Goal: Task Accomplishment & Management: Manage account settings

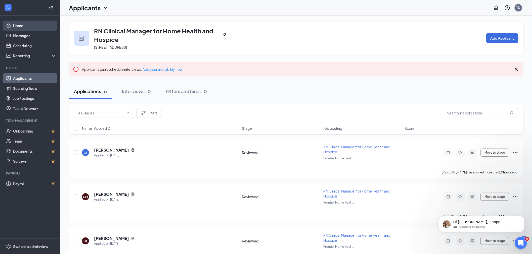
click at [18, 24] on link "Home" at bounding box center [34, 26] width 43 height 10
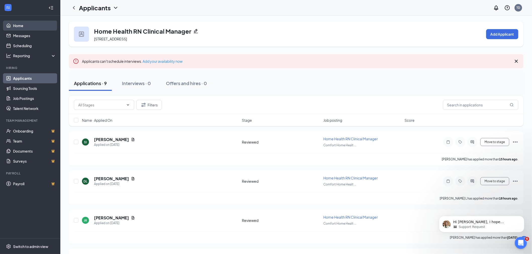
click at [18, 25] on link "Home" at bounding box center [34, 26] width 43 height 10
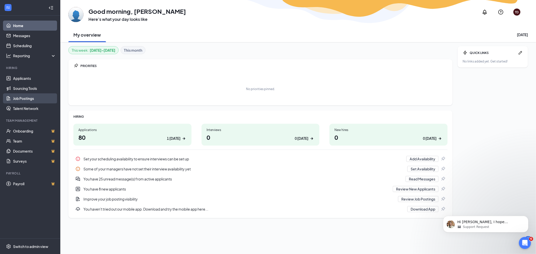
click at [27, 97] on link "Job Postings" at bounding box center [34, 98] width 43 height 10
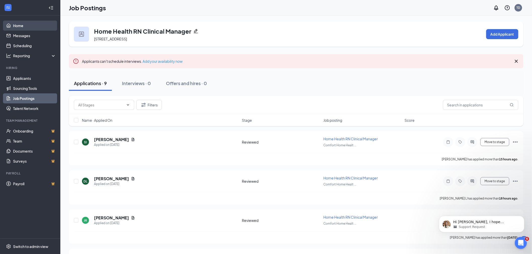
click at [15, 24] on link "Home" at bounding box center [34, 26] width 43 height 10
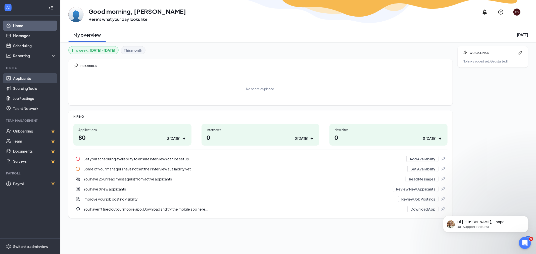
click at [20, 76] on link "Applicants" at bounding box center [34, 78] width 43 height 10
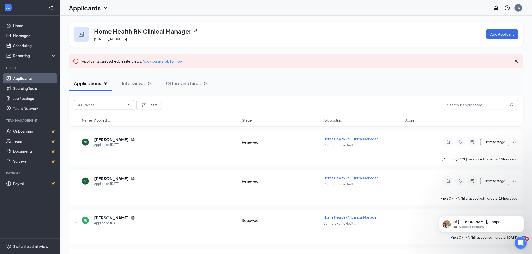
click at [103, 104] on input "text" at bounding box center [101, 105] width 46 height 6
click at [18, 23] on link "Home" at bounding box center [34, 26] width 43 height 10
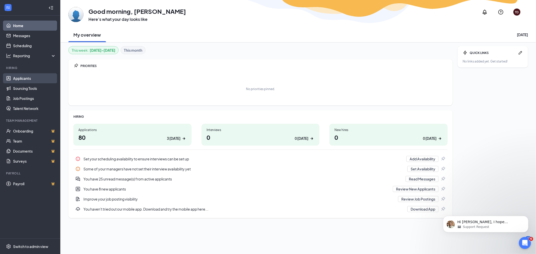
click at [22, 77] on link "Applicants" at bounding box center [34, 78] width 43 height 10
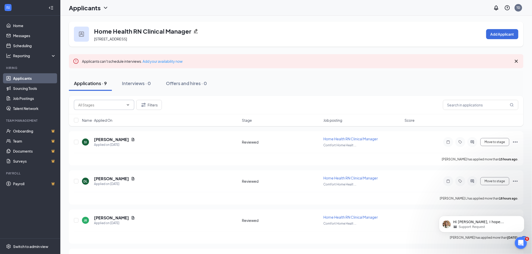
click at [105, 105] on input "text" at bounding box center [101, 105] width 46 height 6
click at [97, 112] on div "Reviewed (9)" at bounding box center [88, 112] width 21 height 6
type input "Reviewed (9)"
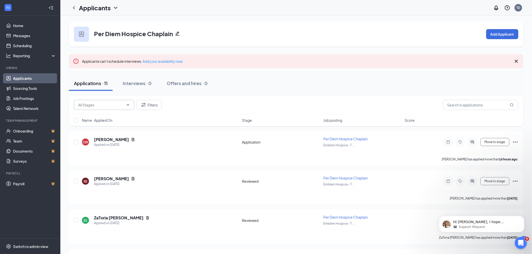
click at [95, 104] on input "text" at bounding box center [101, 105] width 46 height 6
click at [97, 114] on div "Application (1)" at bounding box center [93, 115] width 23 height 6
type input "Application (1)"
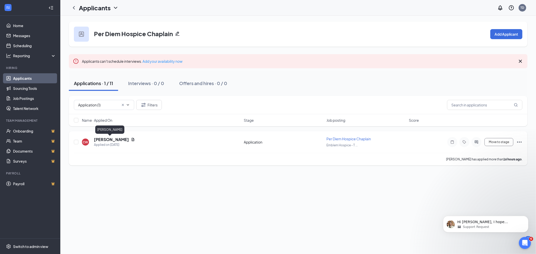
click at [112, 140] on h5 "Carlos Wood" at bounding box center [111, 140] width 35 height 6
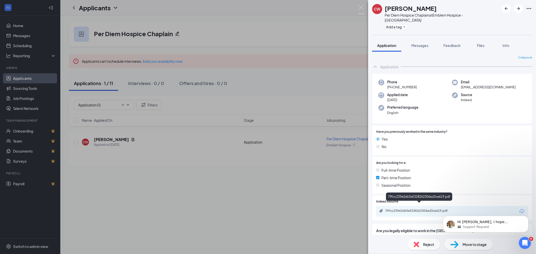
click at [419, 209] on div "79fcc239e2d63e5328262304ad3ce619.pdf" at bounding box center [420, 211] width 70 height 4
click at [476, 243] on span "Move to stage" at bounding box center [475, 245] width 24 height 6
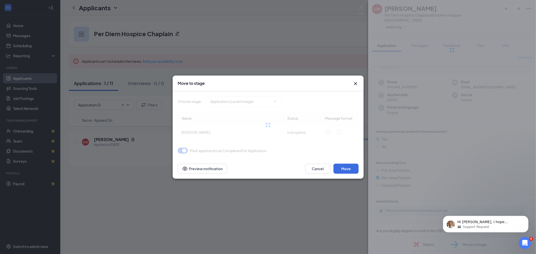
type input "Reviewed (next stage)"
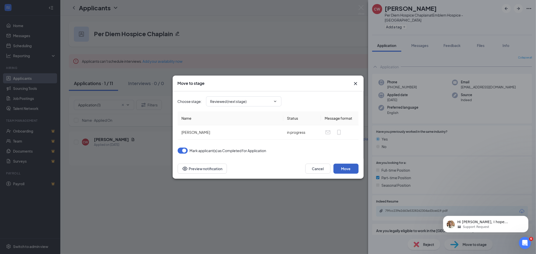
click at [345, 166] on button "Move" at bounding box center [345, 169] width 25 height 10
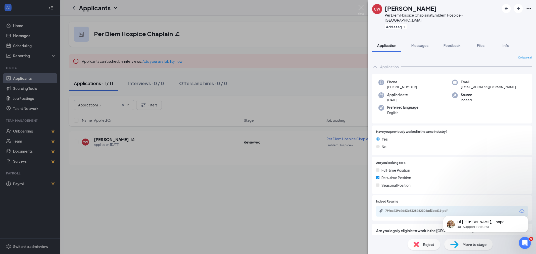
click at [28, 99] on div "CW Carlos Wood Per Diem Hospice Chaplain at Emblem Hospice - Tucson Add a tag A…" at bounding box center [268, 127] width 536 height 254
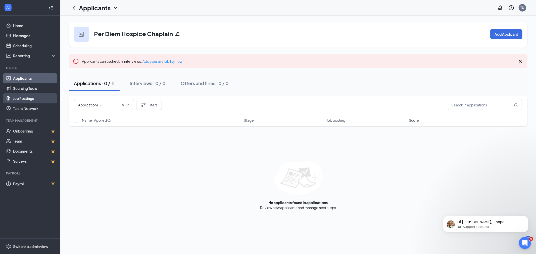
click at [30, 102] on link "Job Postings" at bounding box center [34, 98] width 43 height 10
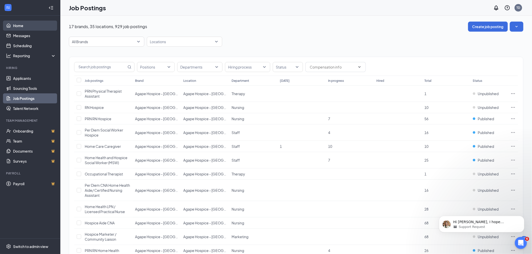
click at [19, 24] on link "Home" at bounding box center [34, 26] width 43 height 10
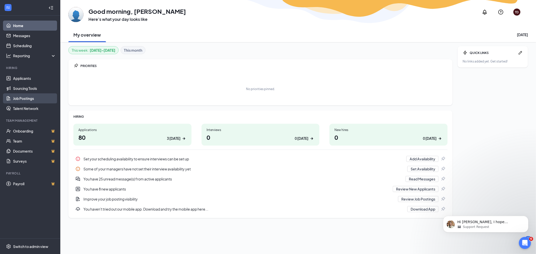
click at [23, 99] on link "Job Postings" at bounding box center [34, 98] width 43 height 10
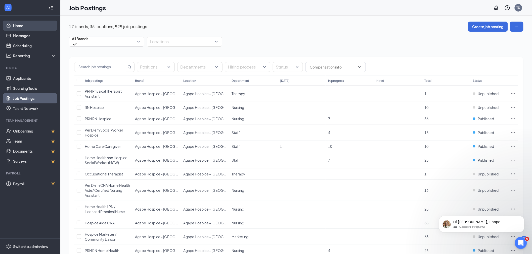
click at [17, 23] on link "Home" at bounding box center [34, 26] width 43 height 10
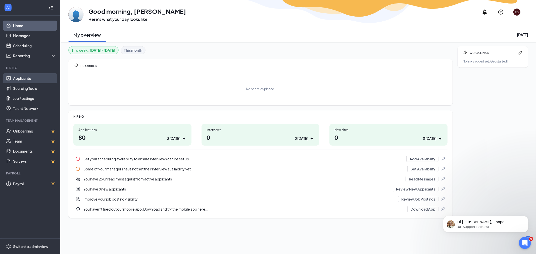
click at [19, 79] on link "Applicants" at bounding box center [34, 78] width 43 height 10
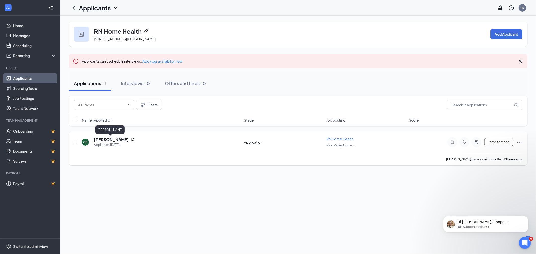
click at [105, 139] on h5 "Cierra Brown" at bounding box center [111, 140] width 35 height 6
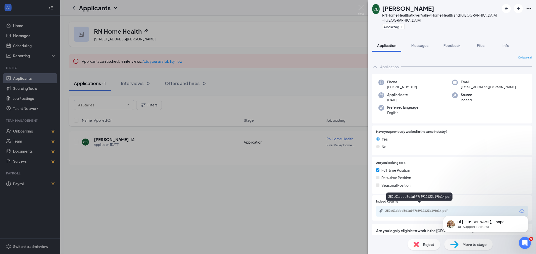
click at [437, 209] on div "252e01abbd5d1a977f6912123a19fe14.pdf" at bounding box center [420, 211] width 70 height 4
click at [457, 242] on img at bounding box center [454, 244] width 8 height 7
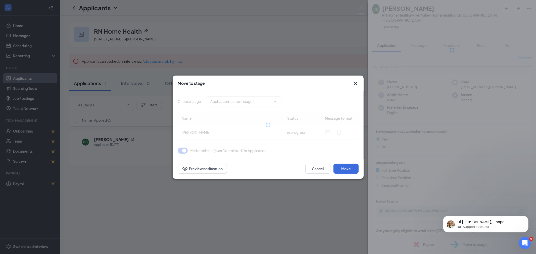
type input "Reviewed (next stage)"
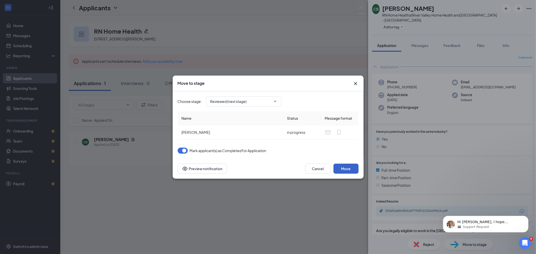
click at [347, 167] on button "Move" at bounding box center [345, 169] width 25 height 10
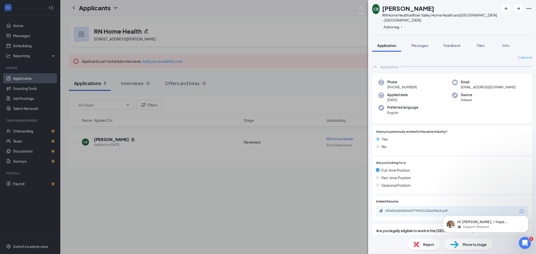
click at [22, 100] on div "CB Cierra Brown RN Home Health at River Valley Home Health and Hospice - Kingma…" at bounding box center [268, 127] width 536 height 254
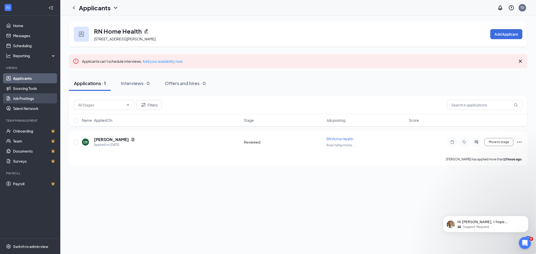
click at [20, 100] on link "Job Postings" at bounding box center [34, 98] width 43 height 10
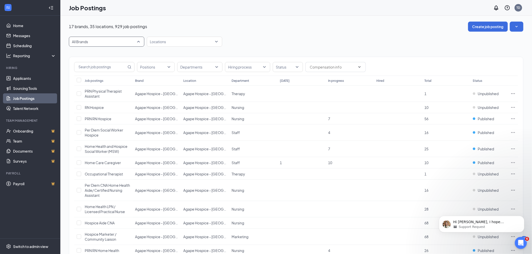
click at [107, 40] on span "All Brands" at bounding box center [104, 41] width 65 height 5
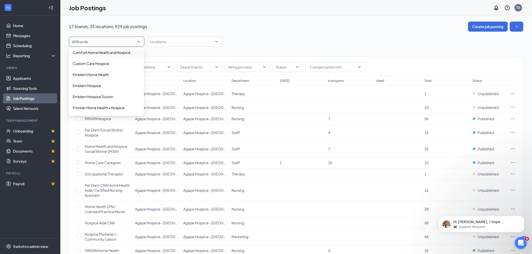
scroll to position [56, 0]
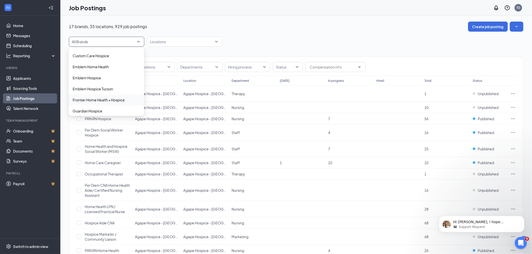
click at [99, 99] on p "Frontier Home Health + Hospice" at bounding box center [99, 100] width 52 height 5
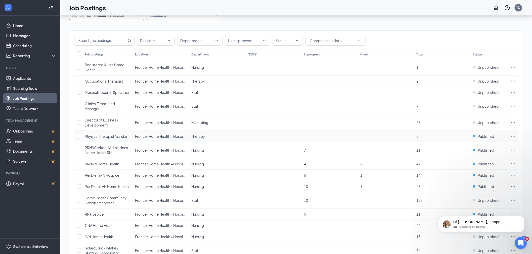
scroll to position [28, 0]
click at [514, 176] on icon "Ellipses" at bounding box center [512, 173] width 5 height 5
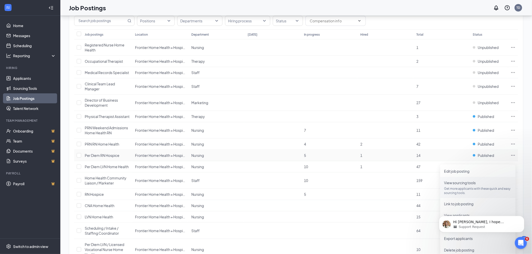
scroll to position [56, 0]
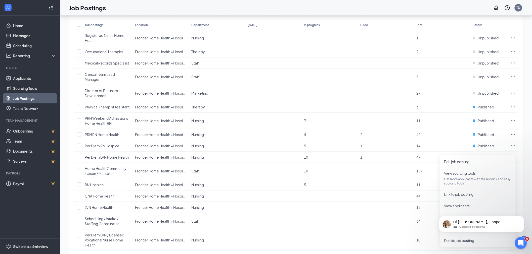
click at [460, 207] on body "Hi Tricia, I hope everything is good on your end. I will close this conversatio…" at bounding box center [481, 222] width 97 height 31
click at [462, 204] on span "View applicants" at bounding box center [457, 206] width 26 height 5
click at [513, 187] on icon "Ellipses" at bounding box center [512, 184] width 5 height 5
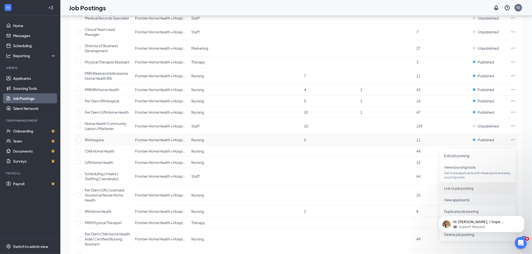
scroll to position [112, 0]
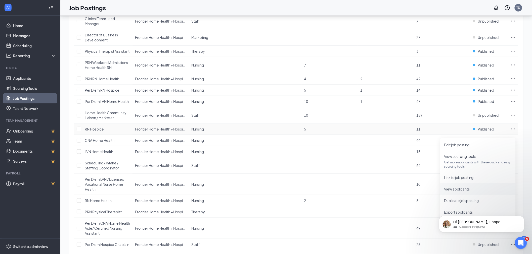
click at [454, 187] on span "View applicants" at bounding box center [457, 189] width 26 height 5
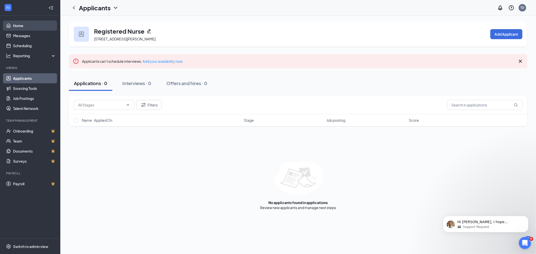
click at [16, 24] on link "Home" at bounding box center [34, 26] width 43 height 10
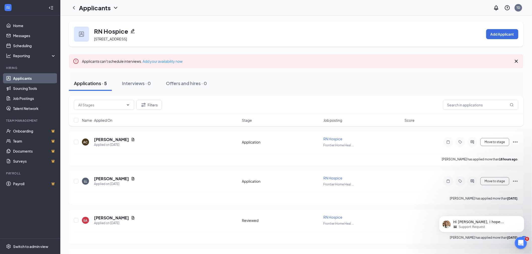
click at [106, 99] on div "Filters" at bounding box center [296, 105] width 454 height 18
click at [107, 104] on input "text" at bounding box center [101, 105] width 46 height 6
click at [107, 113] on div "Application (2)" at bounding box center [108, 115] width 52 height 6
type input "Application (2)"
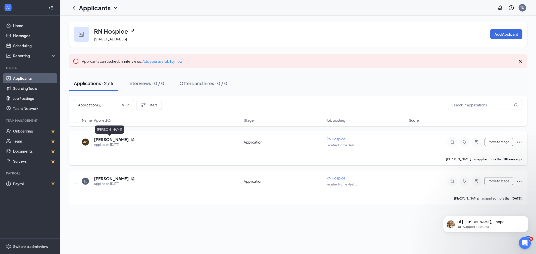
click at [107, 141] on h5 "Anju Chudal" at bounding box center [111, 140] width 35 height 6
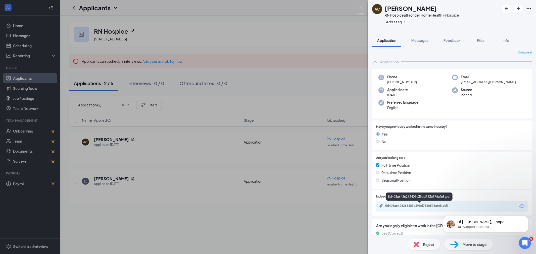
click at [419, 204] on div "5d408a6426263403e39bd753e576afe8.pdf" at bounding box center [420, 206] width 70 height 4
click at [476, 246] on span "Move to stage" at bounding box center [475, 245] width 24 height 6
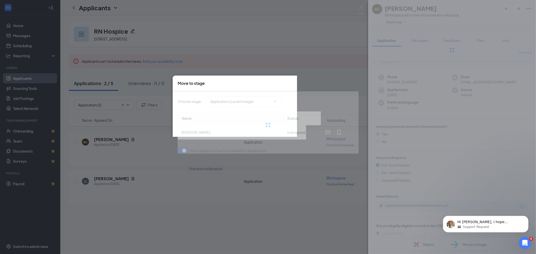
type input "Reviewed (next stage)"
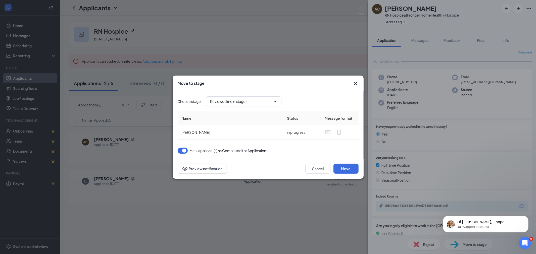
click at [386, 8] on div "Move to stage Choose stage : Reviewed (next stage) Name Status Message format A…" at bounding box center [268, 127] width 536 height 254
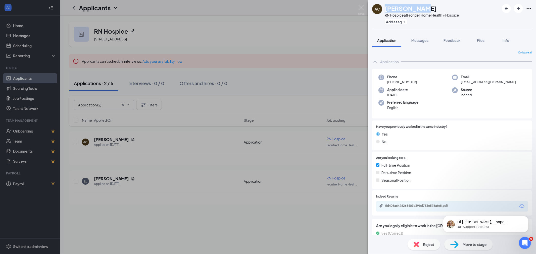
drag, startPoint x: 386, startPoint y: 7, endPoint x: 420, endPoint y: 8, distance: 34.7
click at [420, 8] on div "Anju Chudal" at bounding box center [422, 8] width 74 height 9
copy h1 "Anju Chudal"
click at [467, 244] on span "Move to stage" at bounding box center [475, 245] width 24 height 6
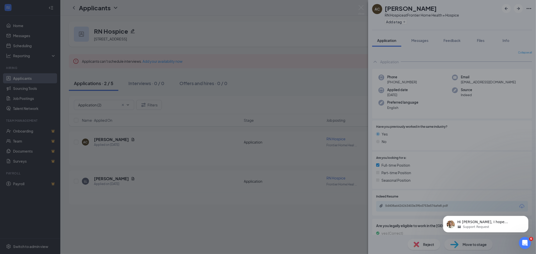
type input "Reviewed (next stage)"
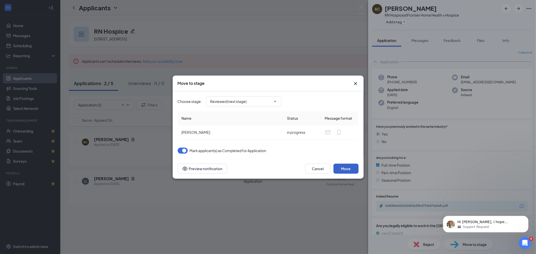
click at [347, 168] on button "Move" at bounding box center [345, 169] width 25 height 10
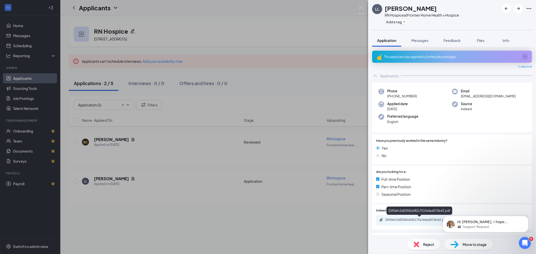
click at [423, 220] on div "25f0efc5d0350cb821751fe4ad576b42.pdf" at bounding box center [420, 220] width 70 height 4
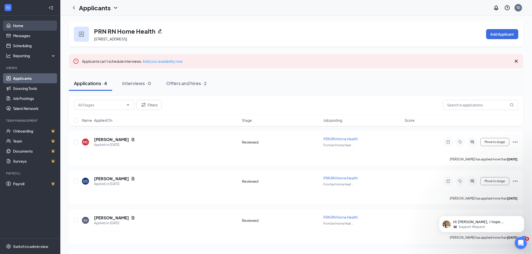
click at [18, 25] on link "Home" at bounding box center [34, 26] width 43 height 10
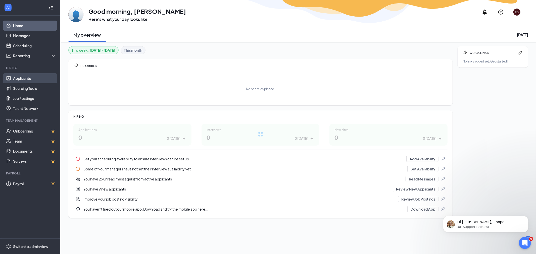
click at [22, 78] on link "Applicants" at bounding box center [34, 78] width 43 height 10
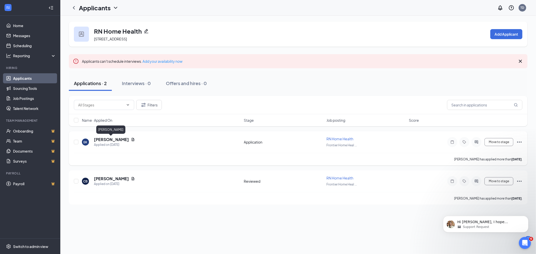
click at [115, 137] on h5 "[PERSON_NAME]" at bounding box center [111, 140] width 35 height 6
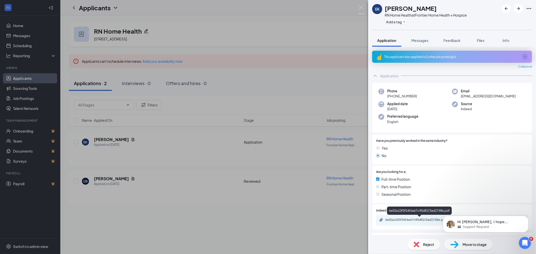
click at [426, 222] on div "6e50a10f0f54f6e67c90d81f3ed2748e.pdf" at bounding box center [420, 220] width 70 height 4
click at [473, 245] on span "Move to stage" at bounding box center [475, 245] width 24 height 6
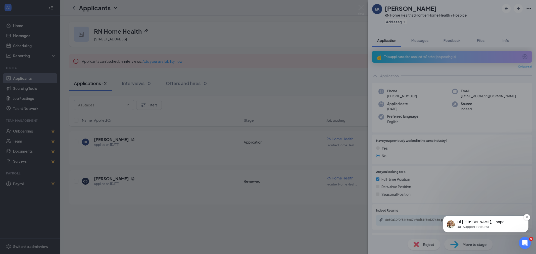
type input "Reviewed (next stage)"
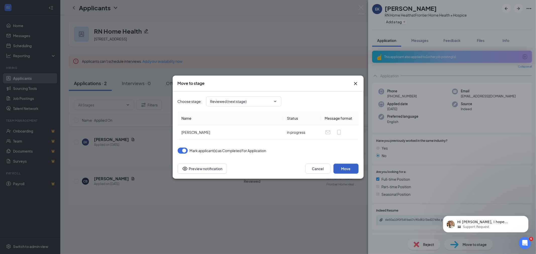
click at [346, 167] on button "Move" at bounding box center [345, 169] width 25 height 10
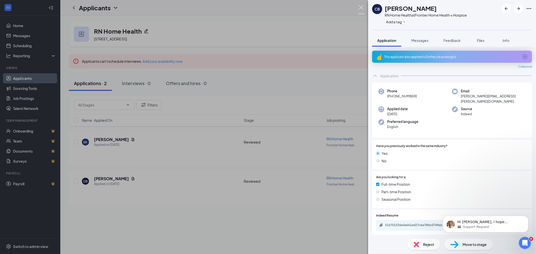
click at [363, 8] on img at bounding box center [361, 10] width 6 height 10
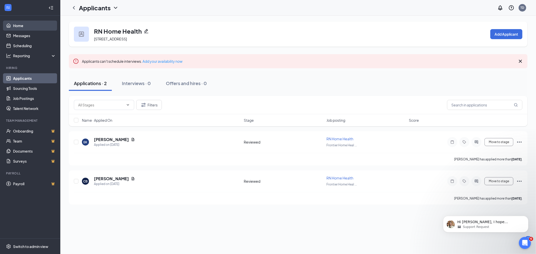
click at [14, 24] on link "Home" at bounding box center [34, 26] width 43 height 10
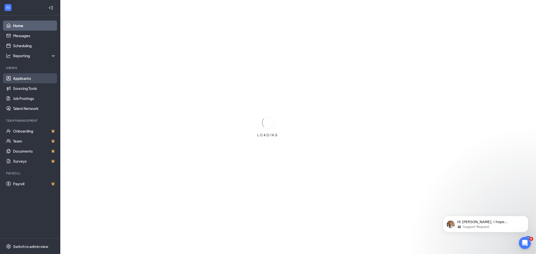
click at [22, 77] on link "Applicants" at bounding box center [34, 78] width 43 height 10
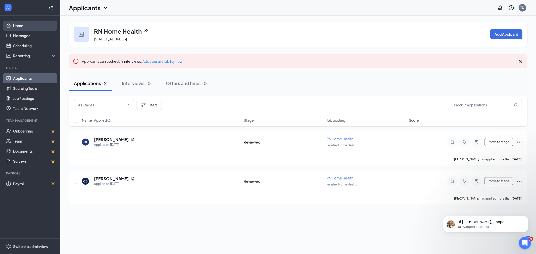
click at [18, 26] on link "Home" at bounding box center [34, 26] width 43 height 10
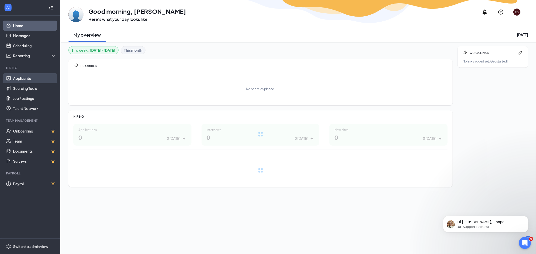
click at [26, 78] on link "Applicants" at bounding box center [34, 78] width 43 height 10
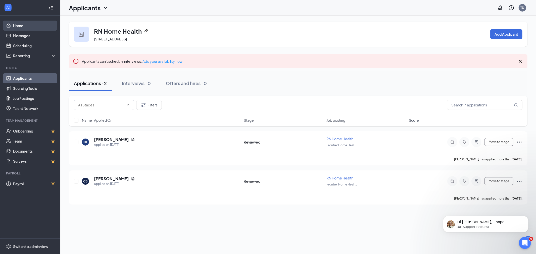
click at [17, 26] on link "Home" at bounding box center [34, 26] width 43 height 10
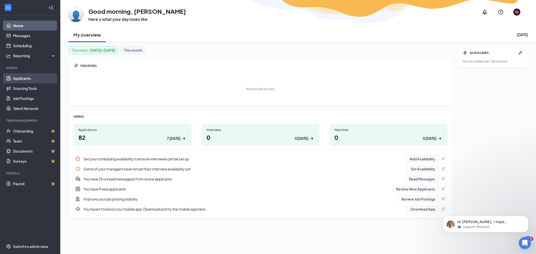
click at [25, 79] on link "Applicants" at bounding box center [34, 78] width 43 height 10
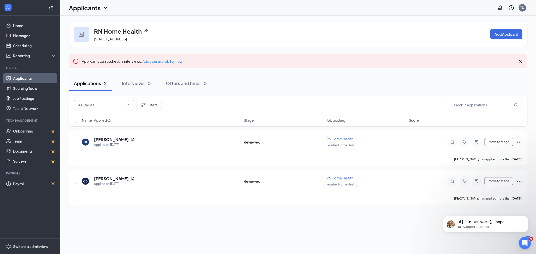
click at [106, 105] on input "text" at bounding box center [101, 105] width 46 height 6
click at [18, 25] on link "Home" at bounding box center [34, 26] width 43 height 10
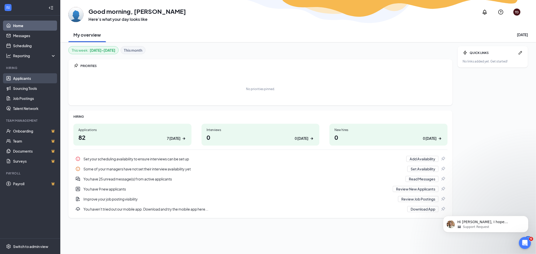
click at [18, 76] on link "Applicants" at bounding box center [34, 78] width 43 height 10
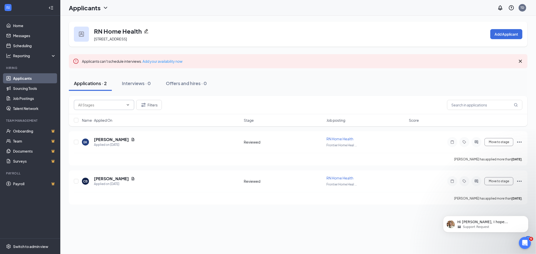
click at [101, 106] on input "text" at bounding box center [101, 105] width 46 height 6
click at [14, 21] on link "Home" at bounding box center [34, 26] width 43 height 10
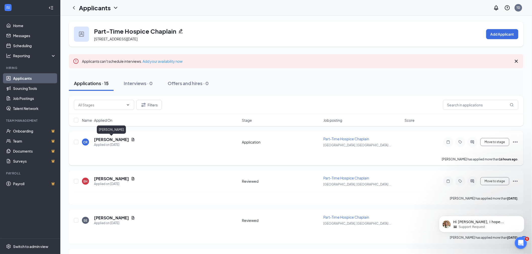
click at [119, 141] on h5 "[PERSON_NAME]" at bounding box center [111, 140] width 35 height 6
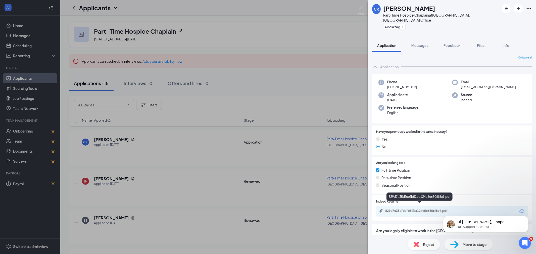
click at [415, 209] on div "829d7c35dfcbfb52ba124e5e6506f8a9.pdf" at bounding box center [420, 211] width 70 height 4
click at [474, 245] on span "Move to stage" at bounding box center [475, 245] width 24 height 6
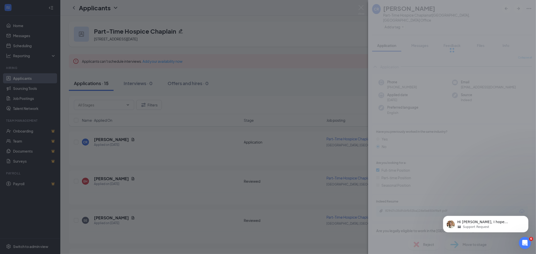
type input "Reviewed (next stage)"
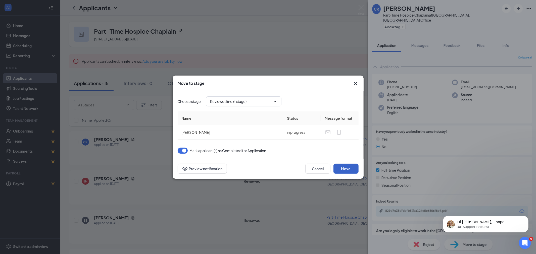
click at [342, 166] on button "Move" at bounding box center [345, 169] width 25 height 10
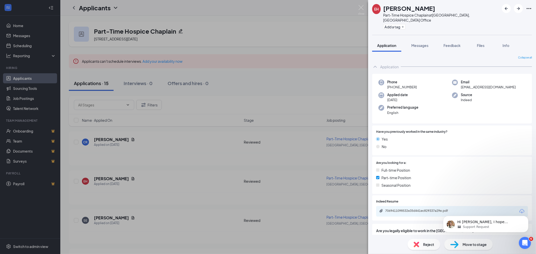
click at [25, 99] on div "EH Erin Hanna Part-Time Hospice Chaplain at Corpus Christi, TX Office Add a tag…" at bounding box center [268, 127] width 536 height 254
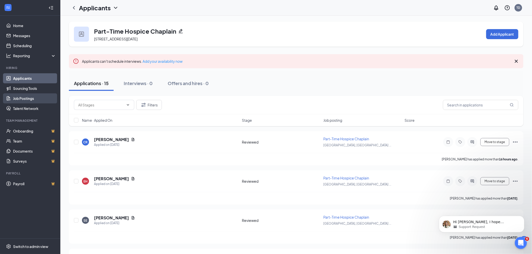
click at [28, 100] on link "Job Postings" at bounding box center [34, 98] width 43 height 10
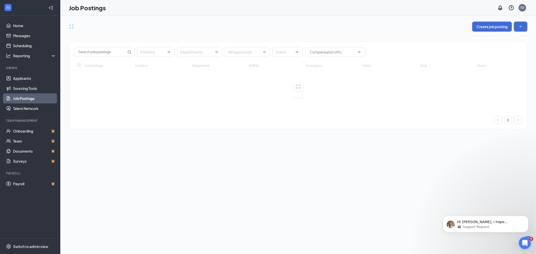
click at [28, 100] on link "Job Postings" at bounding box center [34, 98] width 43 height 10
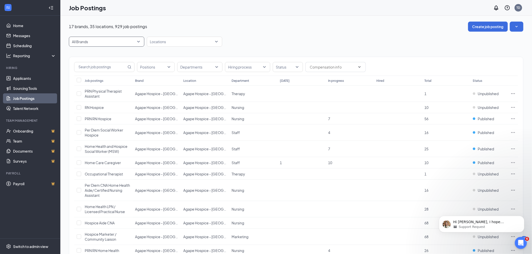
click at [113, 42] on span "All Brands" at bounding box center [104, 41] width 65 height 5
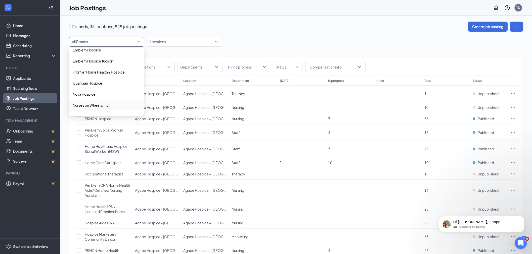
click at [101, 106] on p "Nurses on Wheels, Inc" at bounding box center [91, 105] width 36 height 5
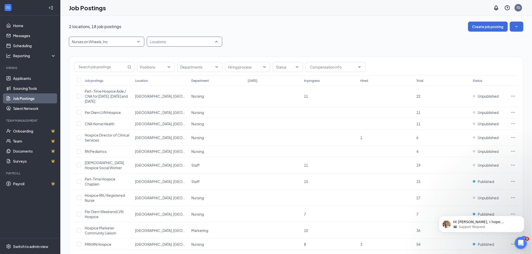
click at [185, 41] on div at bounding box center [182, 42] width 68 height 8
click at [182, 77] on span "[GEOGRAPHIC_DATA], [GEOGRAPHIC_DATA] Office" at bounding box center [201, 78] width 86 height 5
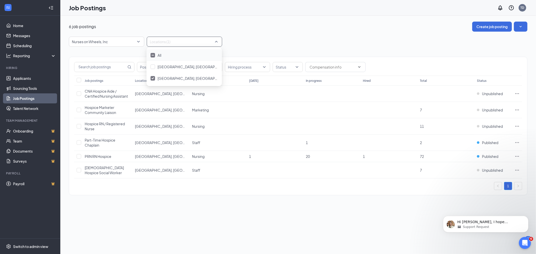
click at [309, 41] on div "Nurses on Wheels, Inc 9901 45215 9392 All Brands Agape Hospice - Pinal County A…" at bounding box center [298, 42] width 459 height 10
click at [518, 156] on icon "Ellipses" at bounding box center [517, 156] width 5 height 5
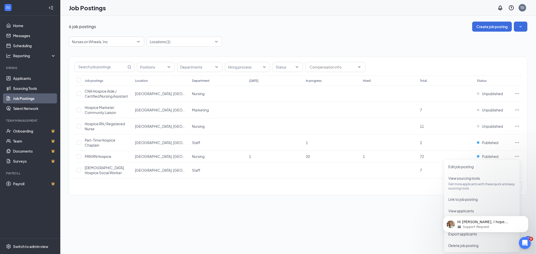
click at [464, 209] on body "Hi Tricia, I hope everything is good on your end. I will close this conversatio…" at bounding box center [485, 222] width 97 height 31
click at [461, 211] on body "Hi Tricia, I hope everything is good on your end. I will close this conversatio…" at bounding box center [485, 222] width 97 height 31
click at [462, 210] on body "Hi Tricia, I hope everything is good on your end. I will close this conversatio…" at bounding box center [485, 222] width 97 height 31
click at [459, 210] on body "Hi Tricia, I hope everything is good on your end. I will close this conversatio…" at bounding box center [485, 222] width 97 height 31
click at [457, 209] on body "Hi Tricia, I hope everything is good on your end. I will close this conversatio…" at bounding box center [485, 222] width 97 height 31
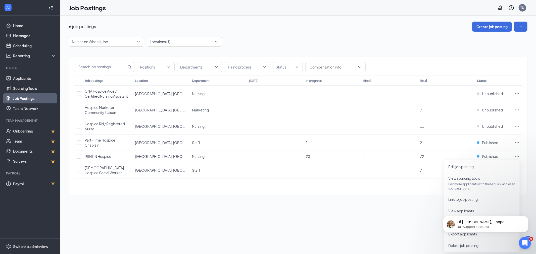
click at [457, 209] on body "Hi Tricia, I hope everything is good on your end. I will close this conversatio…" at bounding box center [485, 222] width 97 height 31
click at [449, 211] on div "Hi Tricia, I hope everything is good on your end. I will close this conversatio…" at bounding box center [485, 201] width 92 height 63
click at [527, 216] on icon "Dismiss notification" at bounding box center [526, 217] width 3 height 3
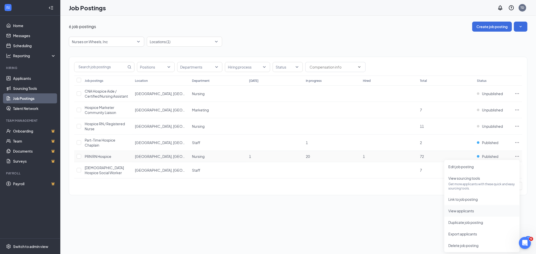
click at [468, 210] on span "View applicants" at bounding box center [461, 211] width 26 height 5
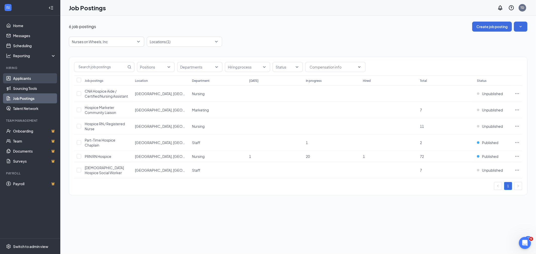
click at [24, 78] on link "Applicants" at bounding box center [34, 78] width 43 height 10
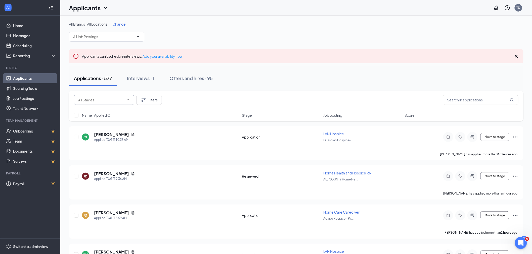
click at [114, 100] on input "text" at bounding box center [101, 100] width 46 height 6
click at [109, 110] on div "Application (10)" at bounding box center [108, 110] width 52 height 6
type input "Application (10)"
click at [339, 114] on span "Job posting" at bounding box center [332, 115] width 19 height 5
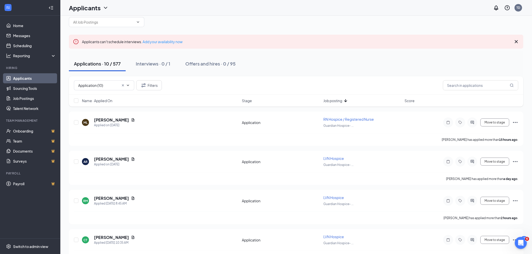
scroll to position [28, 0]
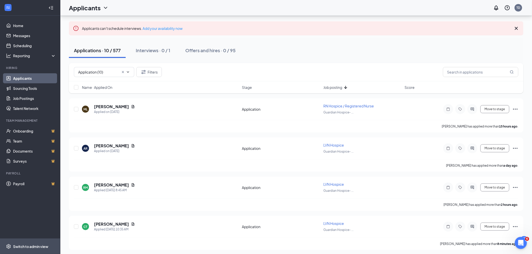
click at [40, 245] on div "Switch to admin view" at bounding box center [30, 246] width 35 height 5
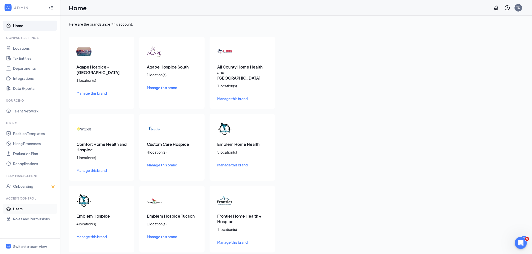
click at [18, 208] on link "Users" at bounding box center [34, 209] width 43 height 10
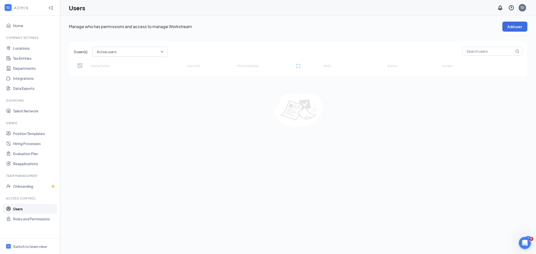
checkbox input "false"
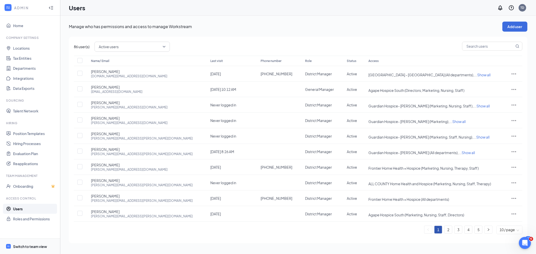
click at [30, 247] on div "Switch to team view" at bounding box center [30, 246] width 34 height 5
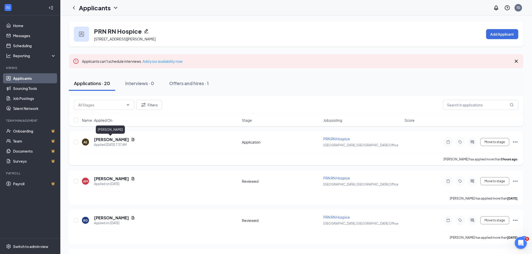
click at [109, 137] on h5 "[PERSON_NAME]" at bounding box center [111, 140] width 35 height 6
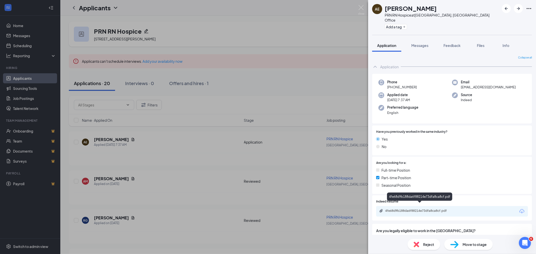
click at [433, 209] on div "4fe68d9b188da6f88214e73dfa8ca8cf.pdf" at bounding box center [420, 211] width 70 height 4
click at [475, 244] on span "Move to stage" at bounding box center [475, 245] width 24 height 6
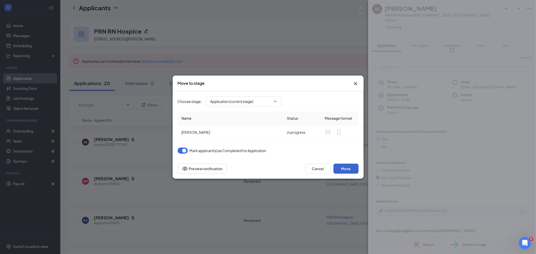
type input "Reviewed (next stage)"
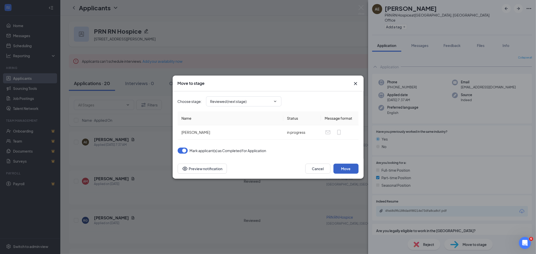
click at [347, 167] on button "Move" at bounding box center [345, 169] width 25 height 10
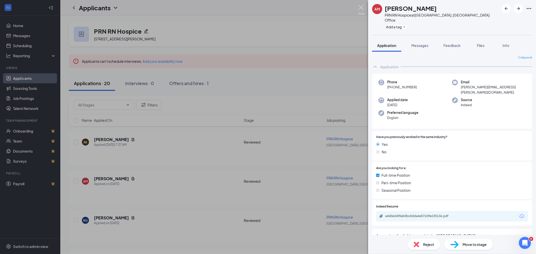
drag, startPoint x: 362, startPoint y: 5, endPoint x: 338, endPoint y: 0, distance: 25.4
click at [362, 5] on img at bounding box center [361, 10] width 6 height 10
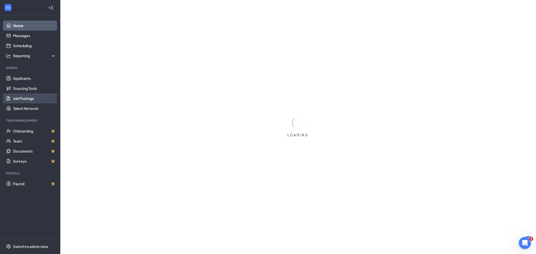
click at [21, 99] on link "Job Postings" at bounding box center [34, 98] width 43 height 10
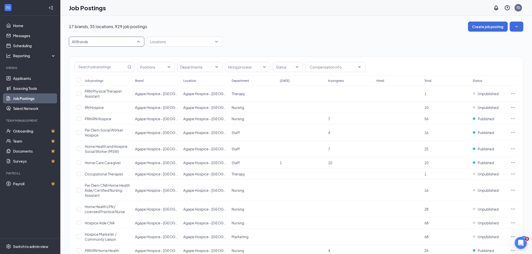
click at [94, 41] on span "All Brands" at bounding box center [104, 41] width 65 height 5
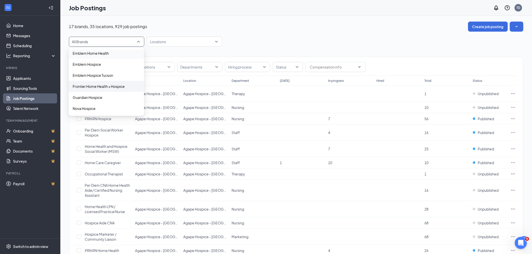
scroll to position [84, 0]
click at [103, 82] on span "Guardian Hospice" at bounding box center [106, 83] width 67 height 5
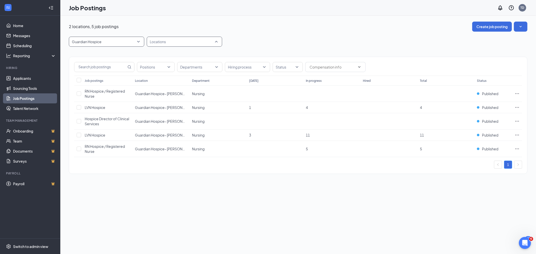
click at [176, 41] on div at bounding box center [182, 42] width 68 height 8
click at [189, 66] on span "Guardian Hospice- [PERSON_NAME]" at bounding box center [188, 67] width 61 height 5
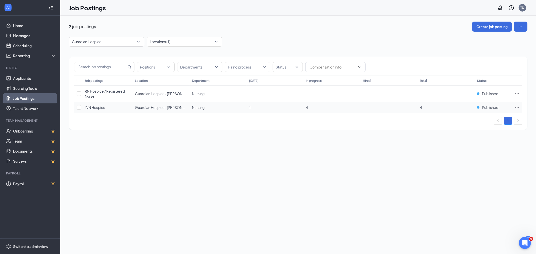
click at [518, 107] on icon "Ellipses" at bounding box center [517, 107] width 5 height 5
click at [468, 163] on span "View applicants" at bounding box center [461, 162] width 26 height 5
click at [21, 78] on link "Applicants" at bounding box center [34, 78] width 43 height 10
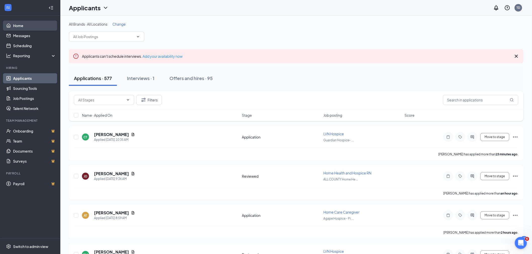
click at [21, 25] on link "Home" at bounding box center [34, 26] width 43 height 10
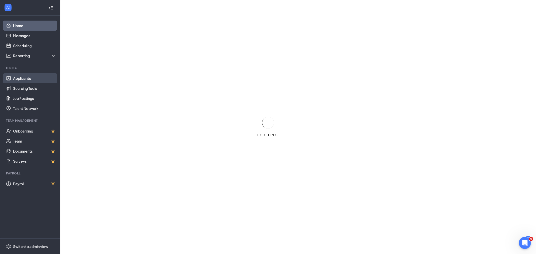
click at [24, 77] on link "Applicants" at bounding box center [34, 78] width 43 height 10
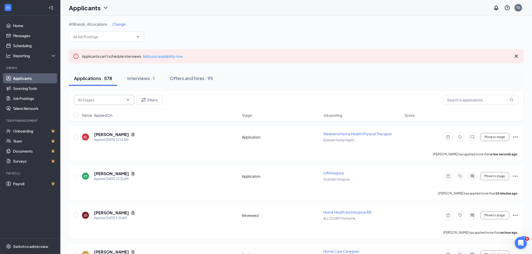
click at [101, 100] on input "text" at bounding box center [101, 100] width 46 height 6
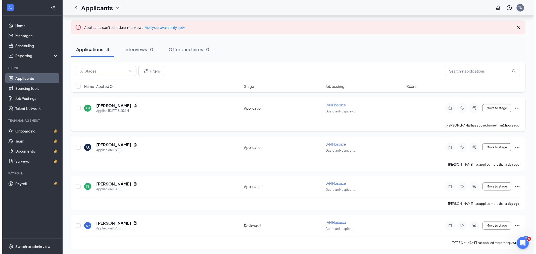
scroll to position [6, 0]
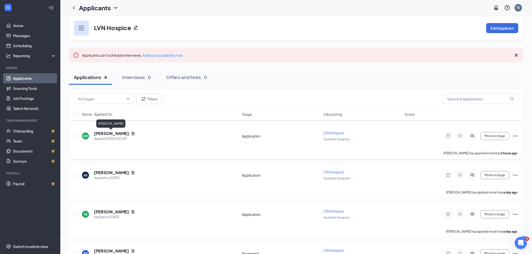
click at [113, 134] on h5 "[PERSON_NAME]" at bounding box center [111, 134] width 35 height 6
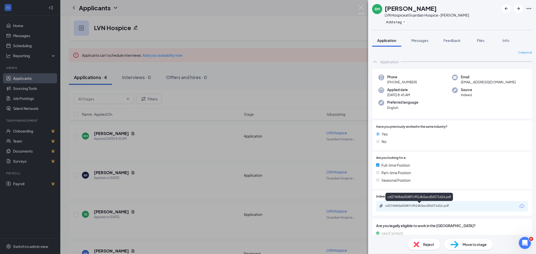
click at [428, 207] on div "cd27468da50487c9514b5acd56571d16.pdf" at bounding box center [420, 206] width 70 height 4
drag, startPoint x: 387, startPoint y: 7, endPoint x: 398, endPoint y: 9, distance: 10.7
click at [429, 9] on h1 "[PERSON_NAME]" at bounding box center [411, 8] width 52 height 9
drag, startPoint x: 386, startPoint y: 8, endPoint x: 435, endPoint y: 8, distance: 49.0
click at [435, 8] on div "[PERSON_NAME]" at bounding box center [427, 8] width 84 height 9
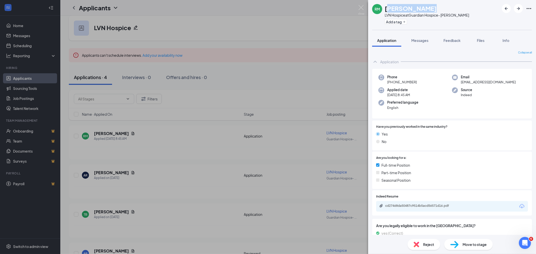
copy h1 "[PERSON_NAME]"
click at [465, 245] on span "Move to stage" at bounding box center [475, 245] width 24 height 6
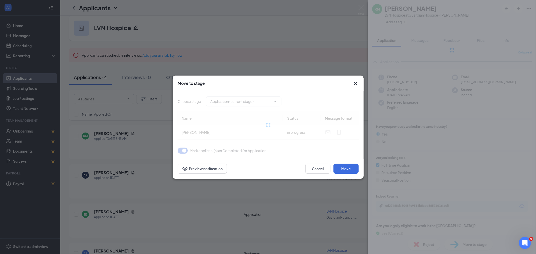
type input "Reviewed (next stage)"
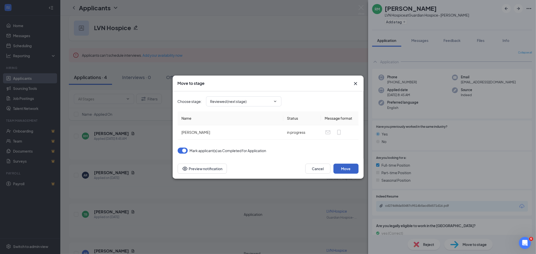
click at [343, 165] on button "Move" at bounding box center [345, 169] width 25 height 10
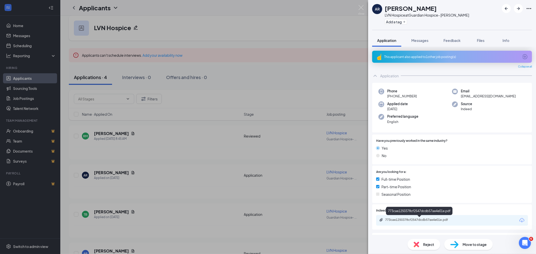
click at [455, 219] on div "773cae1250378cf2547dcdb57ae4e01e.pdf" at bounding box center [420, 220] width 70 height 4
click at [473, 244] on span "Move to stage" at bounding box center [475, 245] width 24 height 6
type input "Reviewed (next stage)"
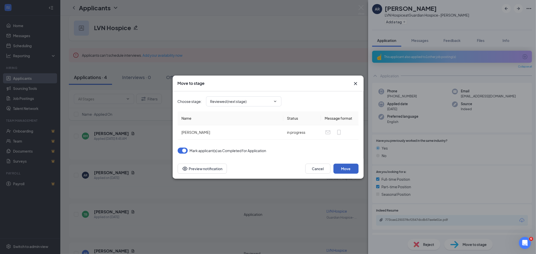
click at [351, 169] on button "Move" at bounding box center [345, 169] width 25 height 10
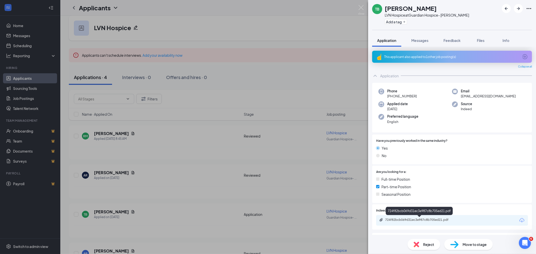
click at [431, 220] on div "724f82bcb069d31ec3e987c8b705ed21.pdf" at bounding box center [420, 220] width 70 height 4
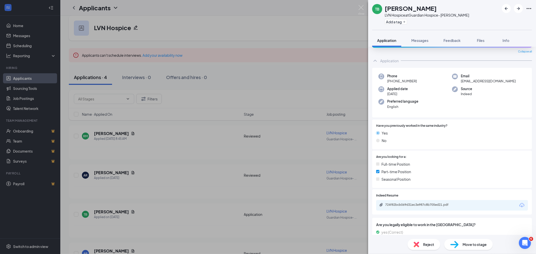
scroll to position [28, 0]
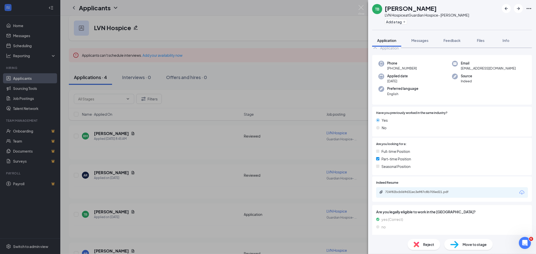
click at [471, 245] on span "Move to stage" at bounding box center [475, 245] width 24 height 6
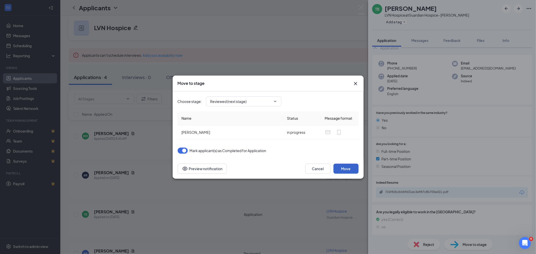
click at [352, 170] on button "Move" at bounding box center [345, 169] width 25 height 10
